Goal: Task Accomplishment & Management: Manage account settings

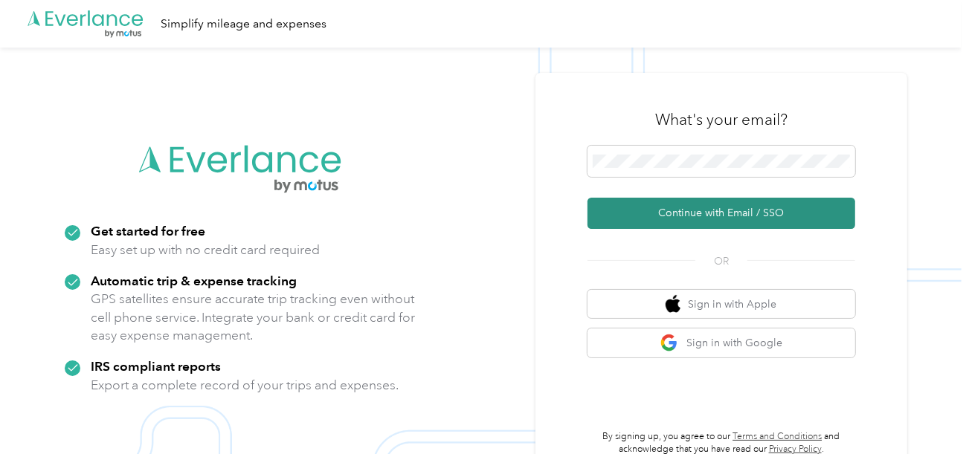
drag, startPoint x: 673, startPoint y: 216, endPoint x: 569, endPoint y: 205, distance: 103.9
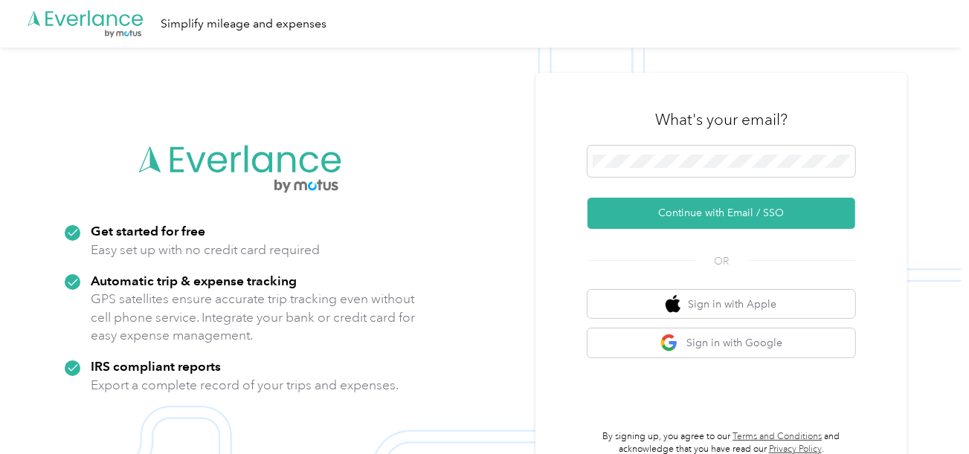
click at [671, 217] on button "Continue with Email / SSO" at bounding box center [721, 213] width 268 height 31
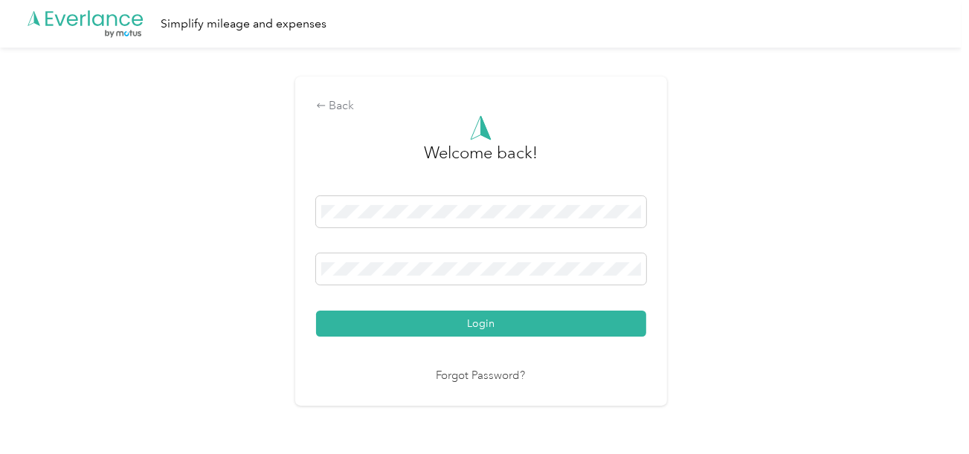
drag, startPoint x: 496, startPoint y: 316, endPoint x: 667, endPoint y: 306, distance: 172.0
click at [500, 316] on button "Login" at bounding box center [481, 324] width 330 height 26
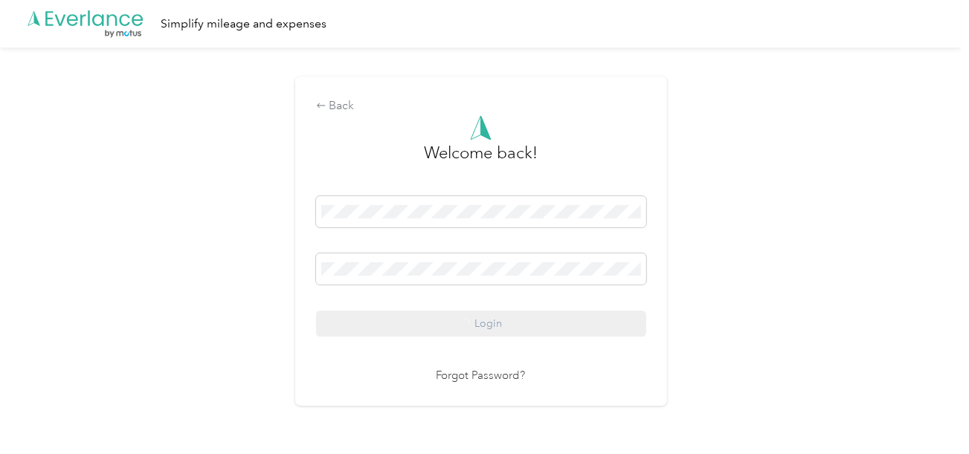
drag, startPoint x: 667, startPoint y: 306, endPoint x: 960, endPoint y: 305, distance: 292.9
click at [667, 306] on div "Back Welcome back! Login Forgot Password?" at bounding box center [481, 241] width 372 height 329
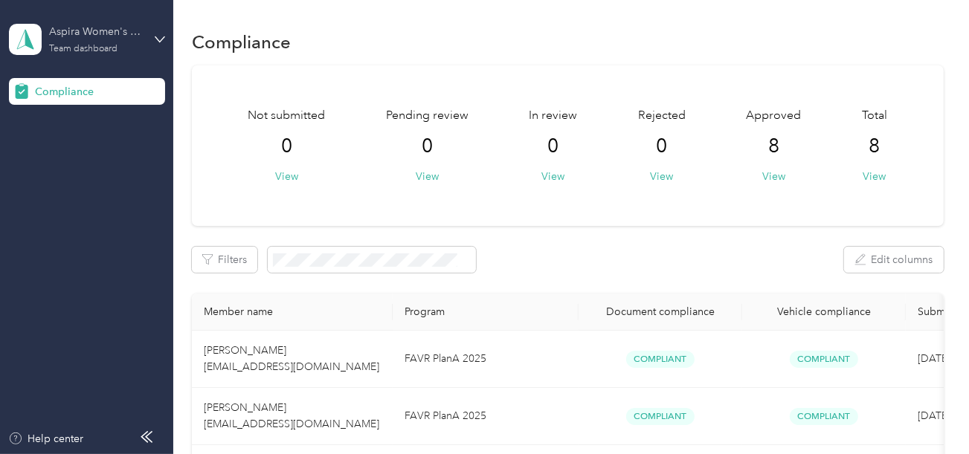
click at [83, 30] on div "Aspira Women's Health" at bounding box center [95, 32] width 93 height 16
click at [66, 148] on div "Log out" at bounding box center [50, 156] width 57 height 16
